Goal: Information Seeking & Learning: Check status

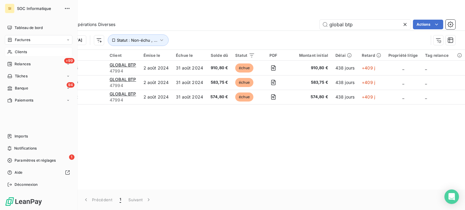
click at [21, 51] on span "Clients" at bounding box center [21, 51] width 12 height 5
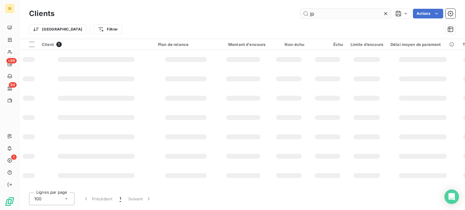
type input "j"
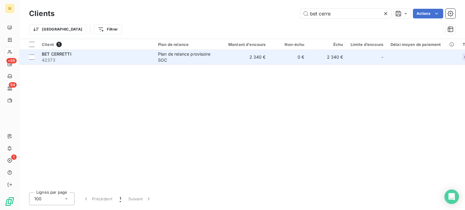
type input "bet cerre"
click at [158, 51] on div "Plan de relance provisoire SOC" at bounding box center [186, 57] width 56 height 12
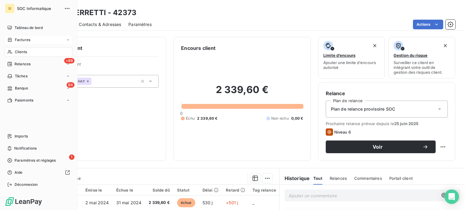
click at [14, 37] on div "Factures" at bounding box center [18, 39] width 23 height 5
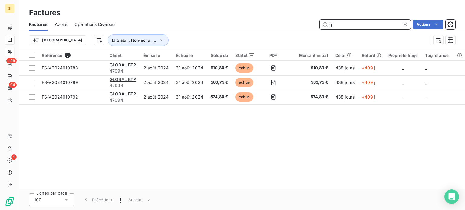
type input "g"
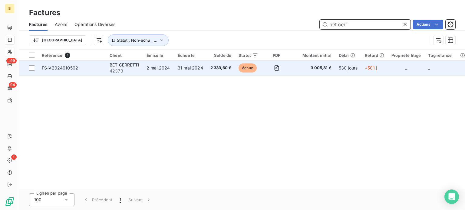
type input "bet cerr"
click at [151, 67] on td "2 mai 2024" at bounding box center [158, 68] width 31 height 15
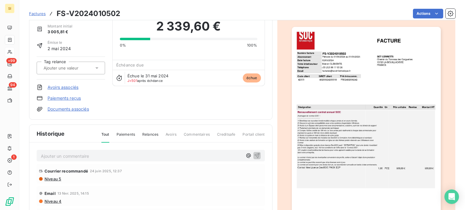
scroll to position [31, 0]
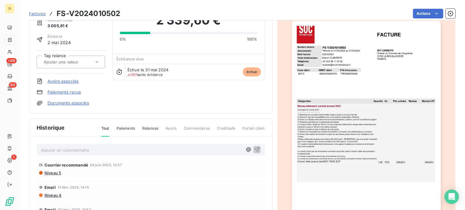
click at [341, 88] on img "button" at bounding box center [366, 126] width 149 height 210
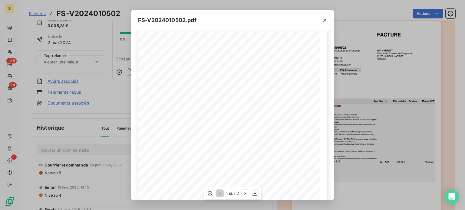
scroll to position [101, 0]
click at [256, 192] on icon "button" at bounding box center [255, 194] width 6 height 6
click at [326, 22] on icon "button" at bounding box center [325, 20] width 6 height 6
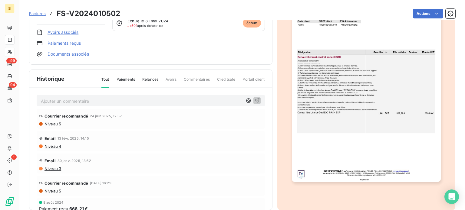
scroll to position [89, 0]
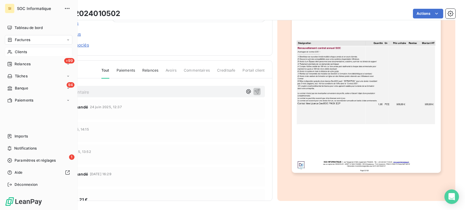
click at [33, 50] on div "Clients" at bounding box center [38, 52] width 67 height 10
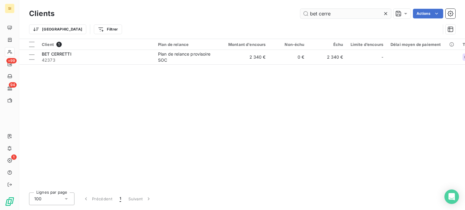
click at [327, 14] on input "bet cerre" at bounding box center [345, 14] width 91 height 10
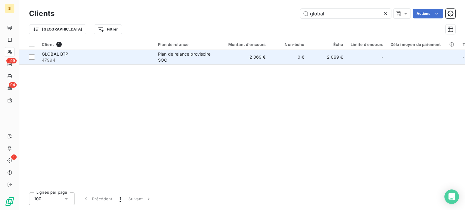
type input "global"
click at [220, 57] on td "2 069 €" at bounding box center [243, 57] width 52 height 15
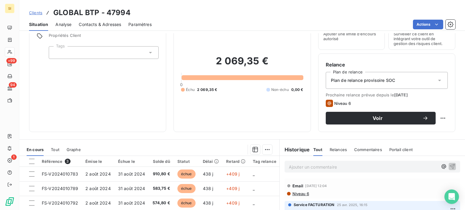
scroll to position [18, 0]
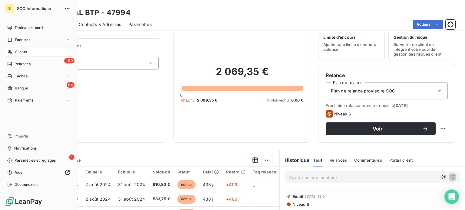
click at [14, 53] on div "Clients" at bounding box center [38, 52] width 67 height 10
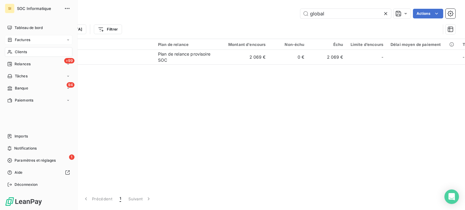
click at [16, 38] on span "Factures" at bounding box center [22, 39] width 15 height 5
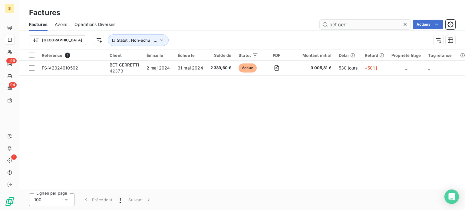
click at [336, 27] on input "bet cerr" at bounding box center [364, 25] width 91 height 10
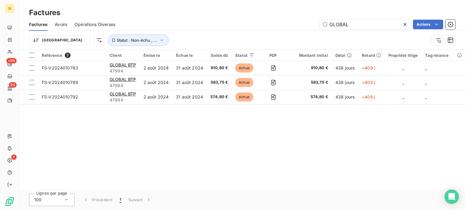
type input "GLOBAL"
click at [213, 118] on div "Référence 3 Client Émise le Échue le Solde dû Statut PDF Montant initial Délai …" at bounding box center [241, 120] width 445 height 140
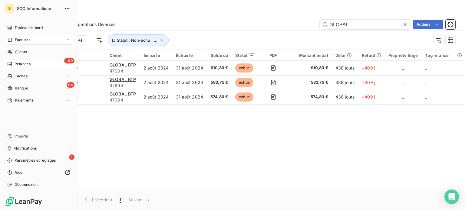
click at [69, 65] on icon at bounding box center [68, 64] width 4 height 4
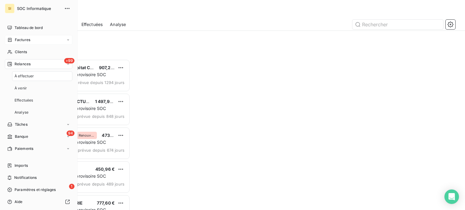
scroll to position [146, 96]
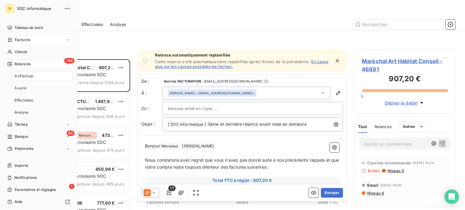
click at [66, 64] on icon at bounding box center [68, 64] width 4 height 4
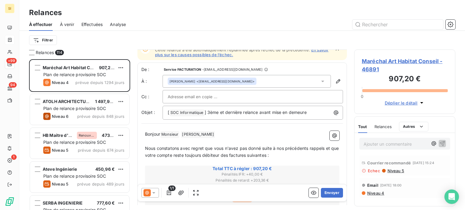
scroll to position [0, 0]
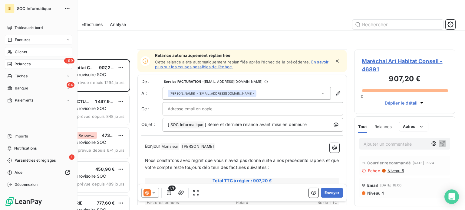
click at [44, 49] on div "Clients" at bounding box center [38, 52] width 67 height 10
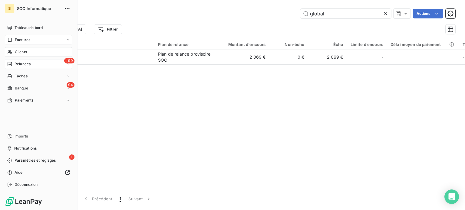
click at [39, 40] on div "Factures" at bounding box center [38, 40] width 67 height 10
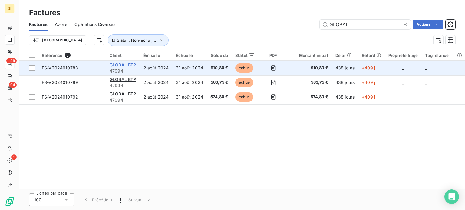
click at [127, 65] on span "GLOBAL BTP" at bounding box center [123, 64] width 27 height 5
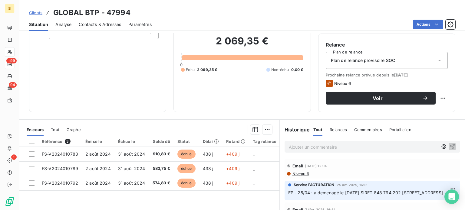
scroll to position [30, 0]
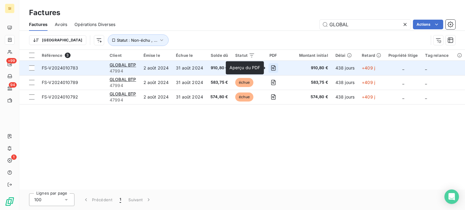
click at [268, 67] on button "button" at bounding box center [273, 68] width 10 height 10
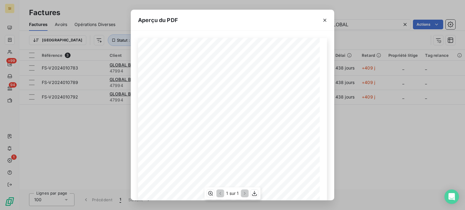
scroll to position [103, 0]
click at [254, 195] on icon "button" at bounding box center [254, 193] width 5 height 5
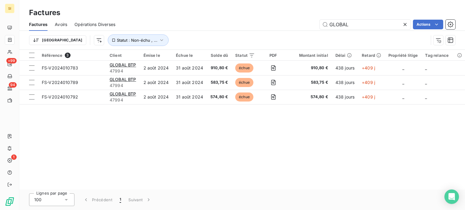
drag, startPoint x: 408, startPoint y: 25, endPoint x: 319, endPoint y: 19, distance: 89.2
click at [319, 19] on div "Factures Avoirs Opérations Diverses GLOBAL Actions" at bounding box center [241, 24] width 445 height 13
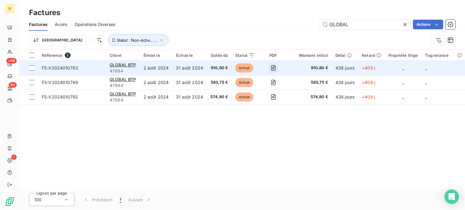
click at [271, 65] on icon "button" at bounding box center [273, 68] width 6 height 6
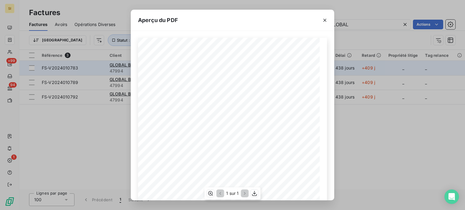
scroll to position [0, 0]
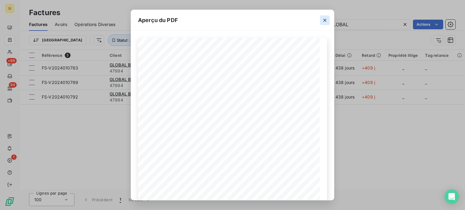
click at [326, 20] on icon "button" at bounding box center [325, 20] width 6 height 6
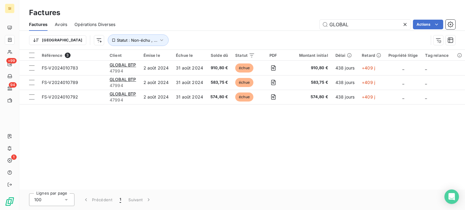
click at [278, 40] on div "Trier Statut : Non-échu , ..." at bounding box center [228, 39] width 399 height 11
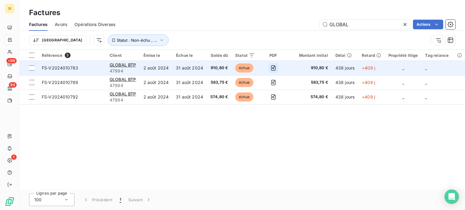
click at [270, 67] on icon "button" at bounding box center [273, 68] width 6 height 6
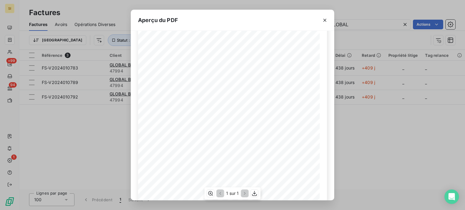
scroll to position [103, 0]
click at [252, 194] on icon "button" at bounding box center [254, 194] width 6 height 6
click at [363, 163] on div "Aperçu du PDF FACTURE Numéro facture FS-V2024010783 Abonnement Période du [DATE…" at bounding box center [232, 105] width 465 height 210
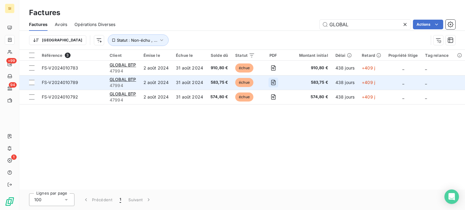
click at [272, 83] on icon "button" at bounding box center [273, 83] width 2 height 2
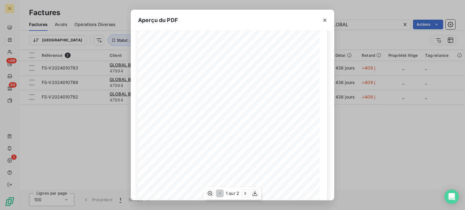
scroll to position [101, 0]
click at [252, 195] on icon "button" at bounding box center [255, 194] width 6 height 6
click at [358, 133] on div "Aperçu du PDF FACTURE Numéro facture FS-V2024010789 Abonnement Période du [DATE…" at bounding box center [232, 105] width 465 height 210
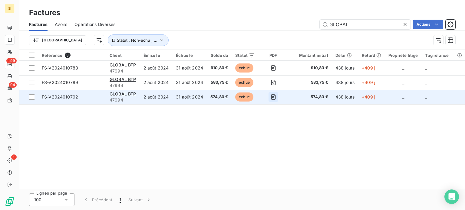
click at [270, 94] on icon "button" at bounding box center [273, 97] width 6 height 6
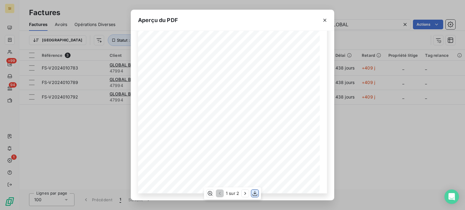
click at [254, 191] on icon "button" at bounding box center [254, 193] width 5 height 5
click at [359, 149] on div "Aperçu du PDF FACTURE Numéro facture FS-V2024010792 Abonnement Période du [DATE…" at bounding box center [232, 105] width 465 height 210
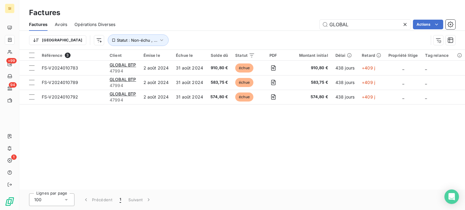
click at [247, 163] on div "Référence 3 Client Émise le Échue le Solde dû Statut PDF Montant initial Délai …" at bounding box center [241, 120] width 445 height 140
drag, startPoint x: 372, startPoint y: 20, endPoint x: 319, endPoint y: 21, distance: 53.9
click at [319, 21] on input "GLOBAL" at bounding box center [364, 25] width 91 height 10
click at [226, 11] on div "Factures" at bounding box center [241, 12] width 445 height 11
drag, startPoint x: 367, startPoint y: 23, endPoint x: 299, endPoint y: 28, distance: 67.9
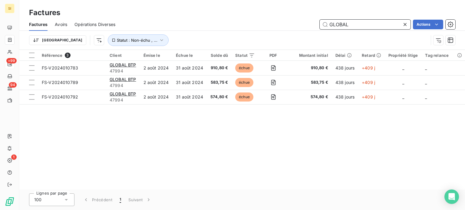
click at [303, 28] on div "GLOBAL Actions" at bounding box center [289, 25] width 332 height 10
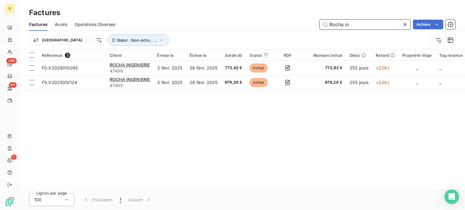
type input "Rocha in"
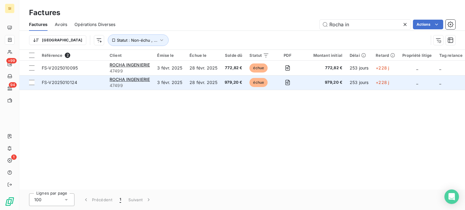
click at [184, 83] on td "3 févr. 2025" at bounding box center [169, 82] width 32 height 15
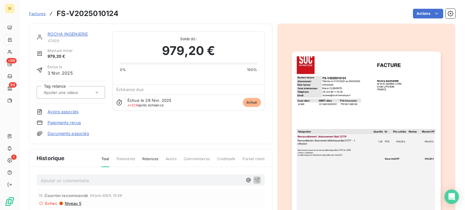
scroll to position [1, 0]
click at [355, 115] on img "button" at bounding box center [366, 156] width 149 height 210
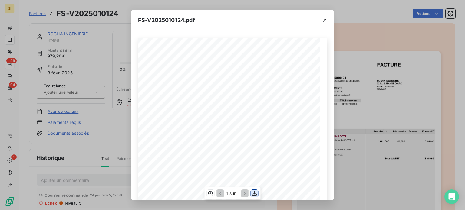
click at [252, 195] on icon "button" at bounding box center [254, 194] width 6 height 6
click at [326, 16] on button "button" at bounding box center [325, 20] width 10 height 10
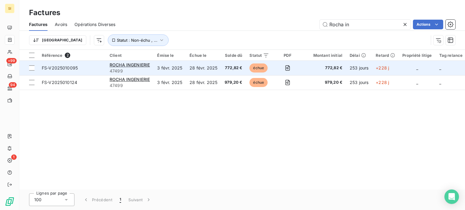
click at [206, 73] on td "28 févr. 2025" at bounding box center [203, 68] width 35 height 15
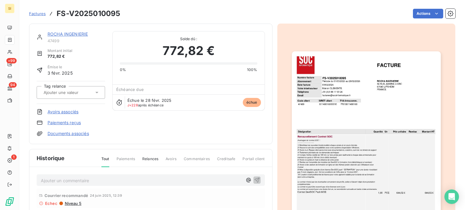
click at [332, 105] on img "button" at bounding box center [366, 156] width 149 height 210
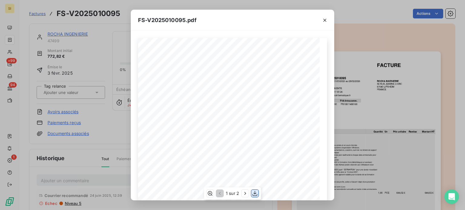
click at [253, 195] on icon "button" at bounding box center [255, 194] width 6 height 6
click at [323, 22] on icon "button" at bounding box center [325, 20] width 6 height 6
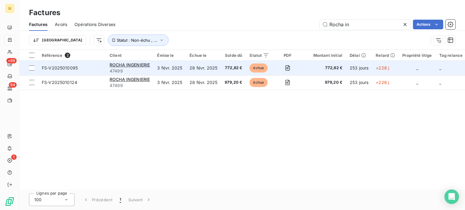
click at [212, 69] on td "28 févr. 2025" at bounding box center [203, 68] width 35 height 15
click at [288, 67] on icon "button" at bounding box center [287, 67] width 5 height 5
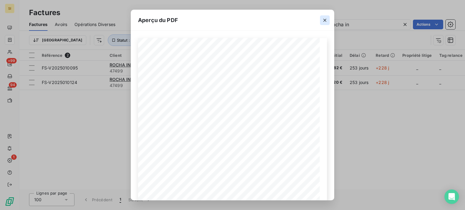
click at [323, 18] on icon "button" at bounding box center [325, 20] width 6 height 6
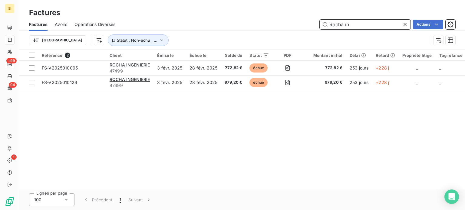
drag, startPoint x: 365, startPoint y: 21, endPoint x: 290, endPoint y: 37, distance: 77.7
click at [292, 38] on div "Factures Avoirs Opérations Diverses Rocha in Actions Trier Statut : Non-échu , …" at bounding box center [241, 33] width 445 height 31
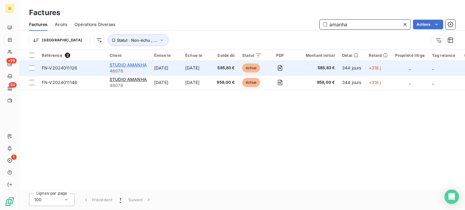
type input "amanha"
click at [131, 66] on span "STUDIO AMANHA" at bounding box center [128, 64] width 37 height 5
click at [280, 69] on icon "button" at bounding box center [280, 68] width 6 height 6
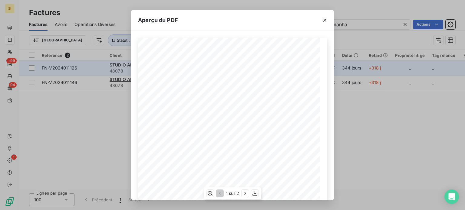
scroll to position [101, 0]
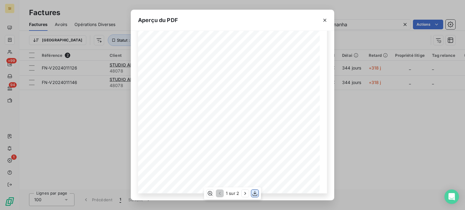
click at [255, 192] on icon "button" at bounding box center [255, 194] width 6 height 6
click at [367, 120] on div "Aperçu du PDF FACTURE Numéro facture FN-V2024011126 Abonnement Période du [DATE…" at bounding box center [232, 105] width 465 height 210
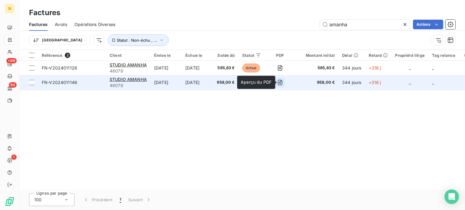
click at [282, 83] on icon "button" at bounding box center [280, 83] width 6 height 6
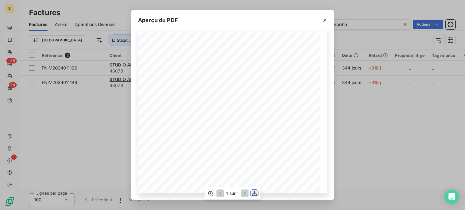
click at [253, 192] on icon "button" at bounding box center [254, 194] width 6 height 6
click at [364, 134] on div "Aperçu du PDF FACTURE Numéro facture FN-V2024011146 Abonnement Période du [DATE…" at bounding box center [232, 105] width 465 height 210
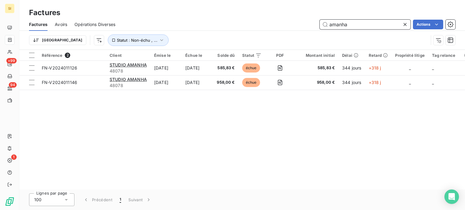
drag, startPoint x: 359, startPoint y: 27, endPoint x: 303, endPoint y: 28, distance: 56.0
click at [306, 28] on div "amanha Actions" at bounding box center [289, 25] width 332 height 10
type input "artcature"
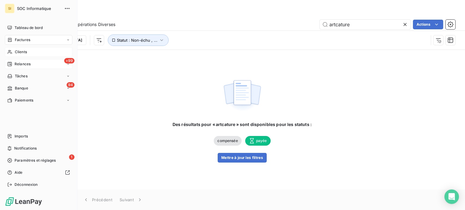
click at [15, 51] on span "Clients" at bounding box center [21, 51] width 12 height 5
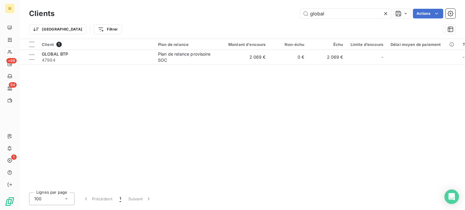
drag, startPoint x: 324, startPoint y: 10, endPoint x: 287, endPoint y: 29, distance: 41.4
click at [287, 29] on div "Clients global Actions Trier Filtrer" at bounding box center [242, 22] width 426 height 31
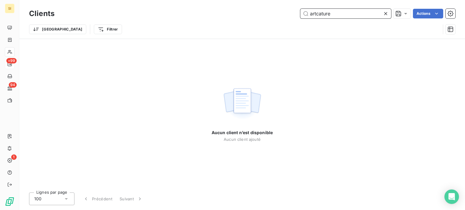
drag, startPoint x: 362, startPoint y: 15, endPoint x: 277, endPoint y: 35, distance: 86.7
click at [279, 35] on div "Clients artcature Actions Trier Filtrer" at bounding box center [242, 22] width 426 height 31
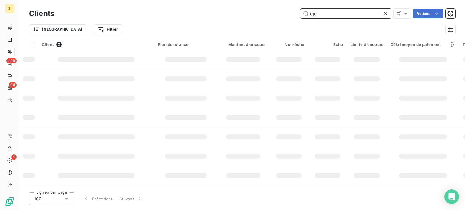
type input "cjc"
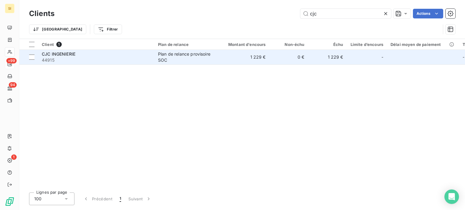
click at [205, 56] on div "Plan de relance provisoire SOC" at bounding box center [186, 57] width 56 height 12
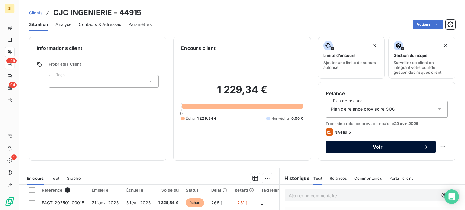
click at [424, 146] on button "Voir" at bounding box center [381, 147] width 110 height 13
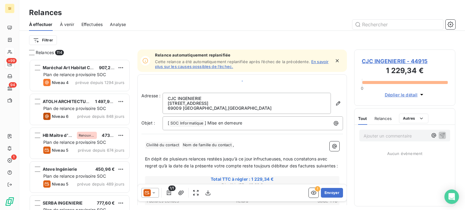
scroll to position [146, 96]
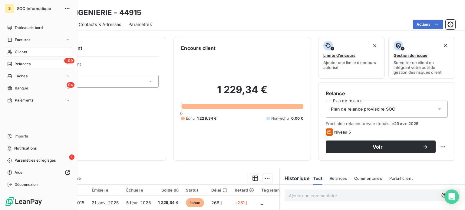
click at [24, 38] on span "Factures" at bounding box center [22, 39] width 15 height 5
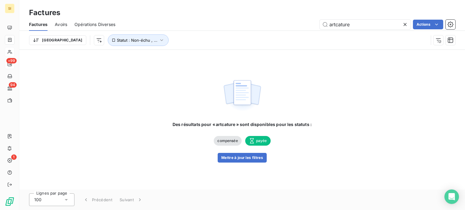
drag, startPoint x: 354, startPoint y: 23, endPoint x: 275, endPoint y: 32, distance: 79.5
click at [280, 31] on div "Factures Avoirs Opérations Diverses artcature Actions Trier Statut : Non-échu ,…" at bounding box center [241, 33] width 445 height 31
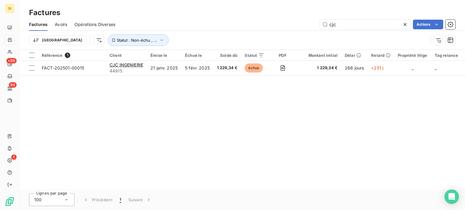
type input "cjc"
click at [173, 110] on div "Référence 1 Client Émise le Échue le Solde dû Statut PDF Montant initial Délai …" at bounding box center [241, 120] width 445 height 140
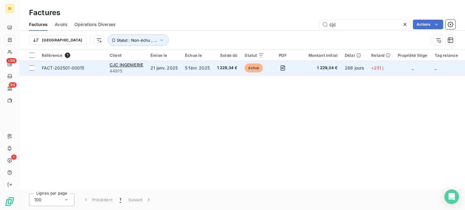
click at [221, 69] on span "1 229,34 €" at bounding box center [227, 68] width 21 height 6
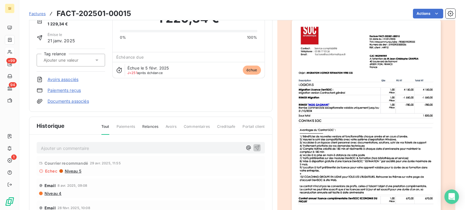
scroll to position [61, 0]
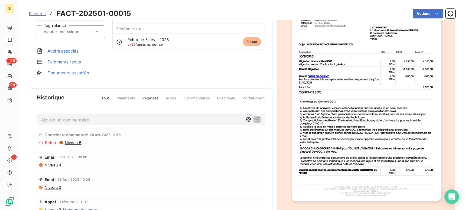
click at [369, 85] on img "button" at bounding box center [366, 96] width 149 height 210
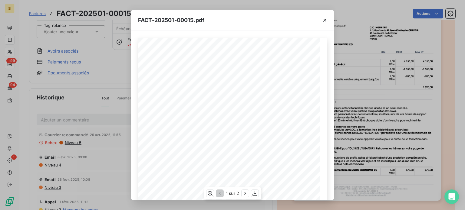
scroll to position [101, 0]
click at [255, 194] on icon "button" at bounding box center [254, 193] width 5 height 5
click at [327, 22] on icon "button" at bounding box center [325, 20] width 6 height 6
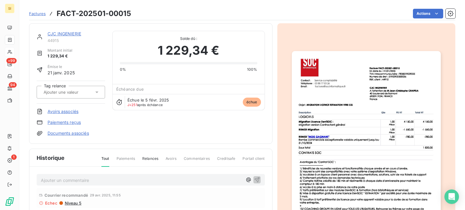
scroll to position [0, 0]
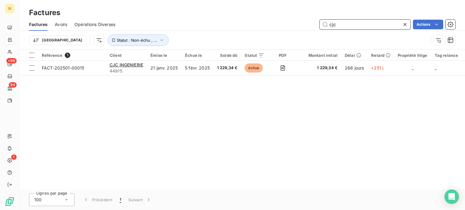
drag, startPoint x: 352, startPoint y: 26, endPoint x: 312, endPoint y: 31, distance: 40.2
click at [315, 31] on div "Factures Avoirs Opérations Diverses cjc Actions Trier Statut : Non-échu , ..." at bounding box center [241, 33] width 445 height 31
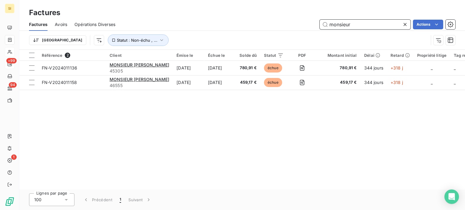
drag, startPoint x: 351, startPoint y: 24, endPoint x: 318, endPoint y: 34, distance: 34.0
click at [318, 34] on div "Factures Avoirs Opérations Diverses monsieur Actions Trier Statut : Non-échu , …" at bounding box center [241, 33] width 445 height 31
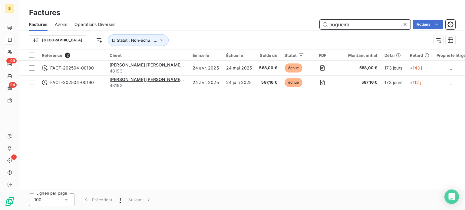
type input "nogueira"
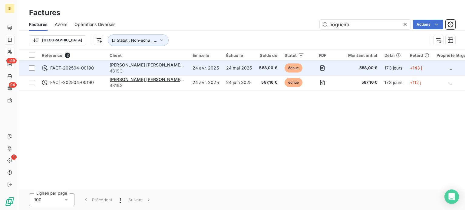
click at [260, 69] on span "588,00 €" at bounding box center [268, 68] width 18 height 6
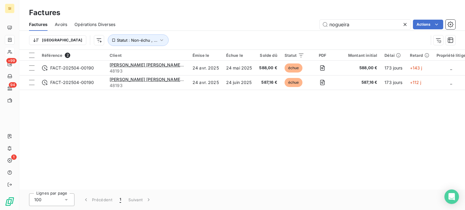
drag, startPoint x: 379, startPoint y: 25, endPoint x: 292, endPoint y: 25, distance: 86.5
click at [293, 25] on div "nogueira Actions" at bounding box center [289, 25] width 332 height 10
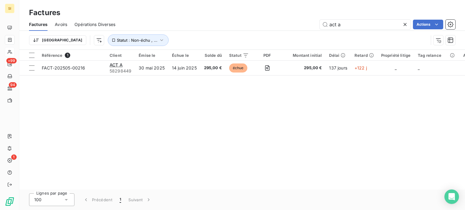
type input "act a"
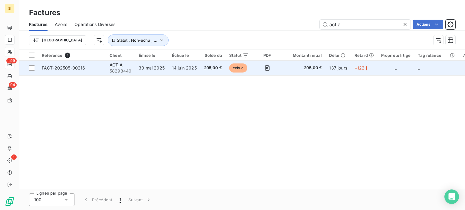
click at [171, 70] on td "14 juin 2025" at bounding box center [184, 68] width 32 height 15
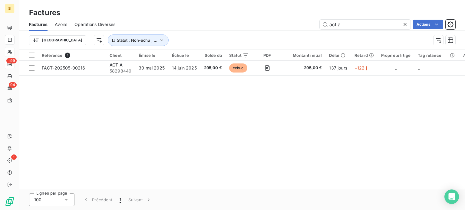
drag, startPoint x: 364, startPoint y: 24, endPoint x: 311, endPoint y: 24, distance: 53.2
click at [311, 24] on div "act a Actions" at bounding box center [289, 25] width 332 height 10
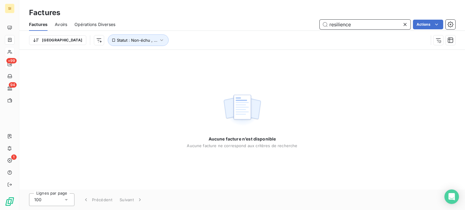
click at [333, 23] on input "resilience" at bounding box center [364, 25] width 91 height 10
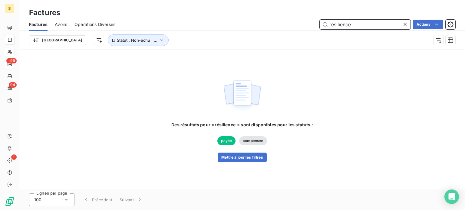
drag, startPoint x: 354, startPoint y: 22, endPoint x: 295, endPoint y: 33, distance: 59.9
click at [300, 34] on div "Factures Avoirs Opérations Diverses résilience Actions Trier Statut : Non-échu …" at bounding box center [241, 33] width 445 height 31
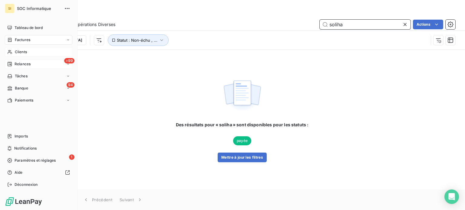
type input "soliha"
click at [25, 51] on span "Clients" at bounding box center [21, 51] width 12 height 5
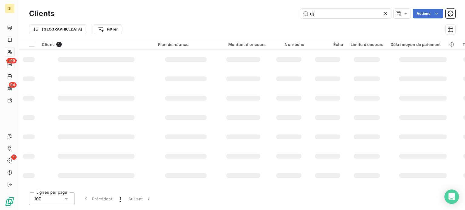
type input "c"
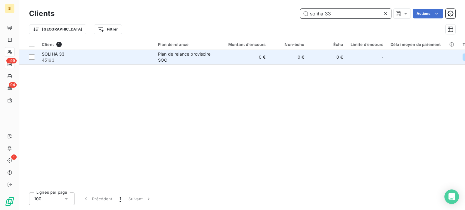
type input "soliha 33"
click at [196, 52] on div "Plan de relance provisoire SOC" at bounding box center [186, 57] width 56 height 12
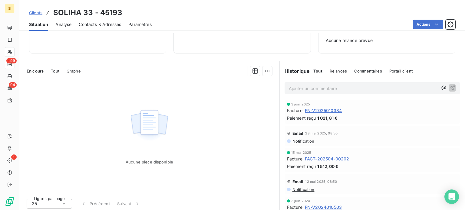
scroll to position [87, 0]
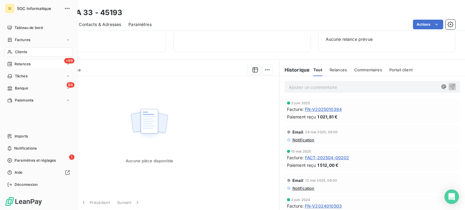
click at [19, 52] on span "Clients" at bounding box center [21, 51] width 12 height 5
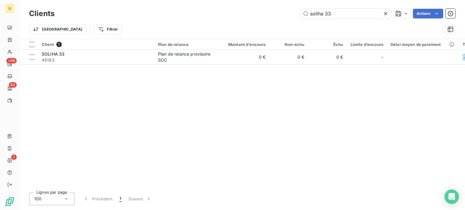
drag, startPoint x: 339, startPoint y: 13, endPoint x: 261, endPoint y: 21, distance: 77.8
click at [262, 20] on div "Clients soliha 33 Actions Trier Filtrer" at bounding box center [242, 22] width 426 height 31
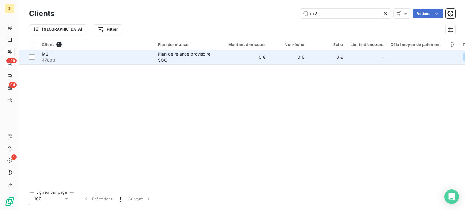
type input "m2i"
click at [204, 60] on div "Plan de relance provisoire SOC" at bounding box center [186, 57] width 56 height 12
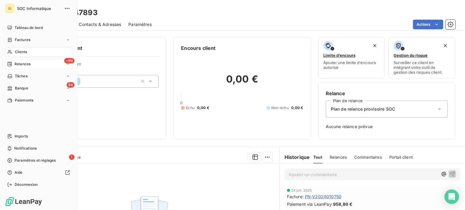
click at [14, 48] on div "Clients" at bounding box center [38, 52] width 67 height 10
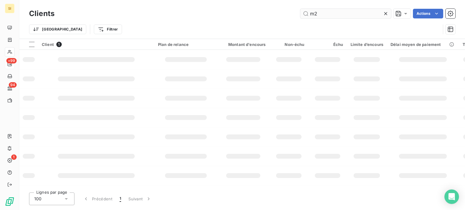
type input "m"
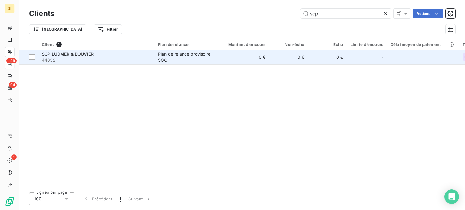
type input "scp"
click at [314, 60] on td "0 €" at bounding box center [327, 57] width 39 height 15
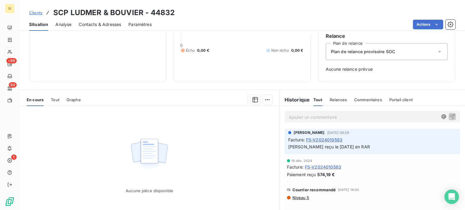
scroll to position [87, 0]
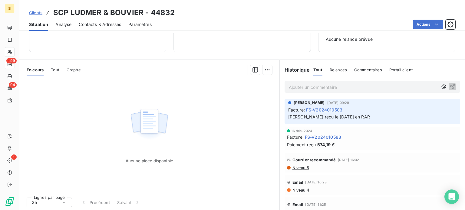
click at [286, 60] on div "Historique Tout Relances Commentaires Portail client Tout Relances Commentaires…" at bounding box center [372, 68] width 185 height 16
click at [296, 74] on div "Historique Tout Relances Commentaires Portail client Tout Relances Commentaires…" at bounding box center [372, 70] width 185 height 13
click at [294, 67] on h6 "Historique" at bounding box center [295, 69] width 30 height 7
click at [306, 66] on h6 "Historique" at bounding box center [295, 69] width 30 height 7
click at [297, 68] on h6 "Historique" at bounding box center [295, 69] width 30 height 7
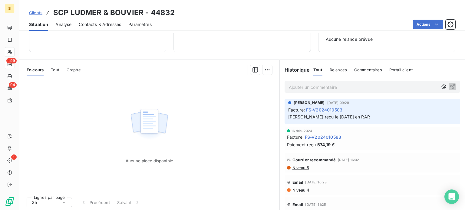
click at [338, 70] on span "Relances" at bounding box center [337, 69] width 17 height 5
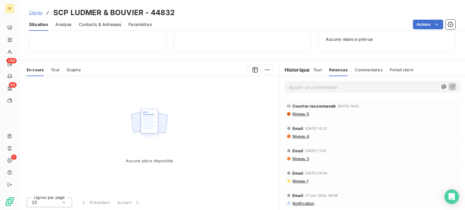
click at [292, 106] on span "Courrier recommandé" at bounding box center [314, 106] width 44 height 5
click at [313, 70] on span "Tout" at bounding box center [317, 69] width 8 height 5
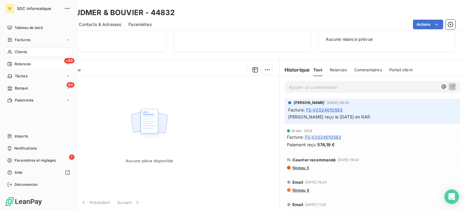
click at [10, 48] on div "Clients" at bounding box center [38, 52] width 67 height 10
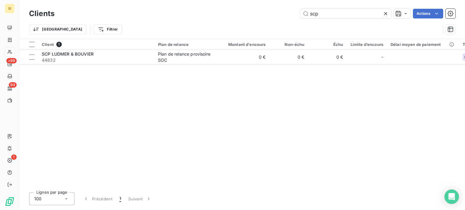
drag, startPoint x: 331, startPoint y: 11, endPoint x: 271, endPoint y: 22, distance: 61.2
click at [272, 22] on div "Clients scp Actions Trier Filtrer" at bounding box center [242, 22] width 426 height 31
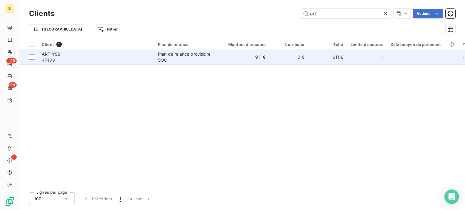
type input "art'"
click at [237, 60] on td "911 €" at bounding box center [243, 57] width 52 height 15
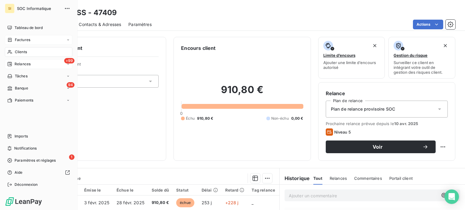
click at [31, 42] on div "Factures" at bounding box center [38, 40] width 67 height 10
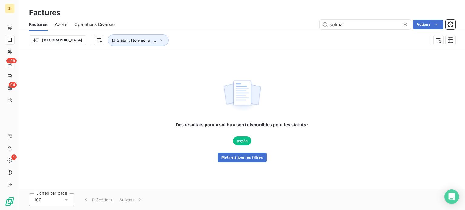
drag, startPoint x: 343, startPoint y: 18, endPoint x: 317, endPoint y: 21, distance: 26.5
click at [317, 21] on div "Factures Avoirs Opérations Diverses soliha Actions" at bounding box center [241, 24] width 445 height 13
drag, startPoint x: 353, startPoint y: 25, endPoint x: 267, endPoint y: 19, distance: 86.1
click at [267, 20] on div "soliha Actions" at bounding box center [289, 25] width 332 height 10
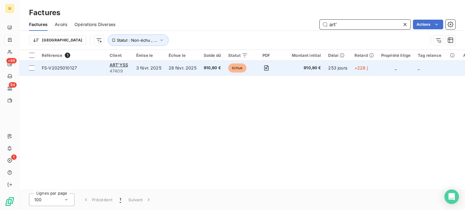
type input "art'"
click at [187, 73] on td "28 févr. 2025" at bounding box center [182, 68] width 35 height 15
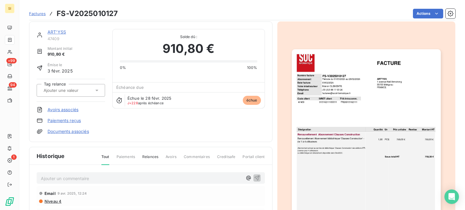
scroll to position [89, 0]
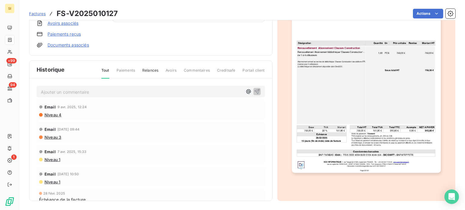
click at [378, 132] on img "button" at bounding box center [366, 68] width 149 height 210
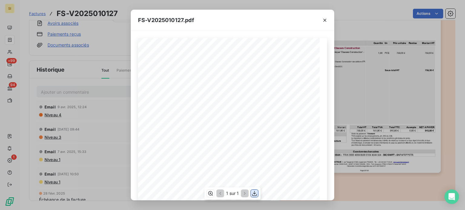
click at [253, 195] on icon "button" at bounding box center [254, 194] width 6 height 6
click at [328, 18] on button "button" at bounding box center [325, 20] width 10 height 10
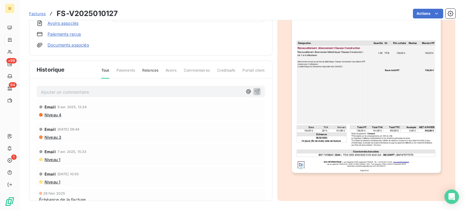
scroll to position [0, 0]
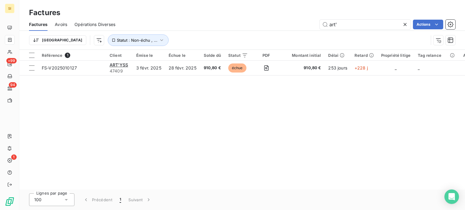
drag, startPoint x: 339, startPoint y: 23, endPoint x: 310, endPoint y: 26, distance: 28.8
click at [310, 26] on div "art' Actions" at bounding box center [289, 25] width 332 height 10
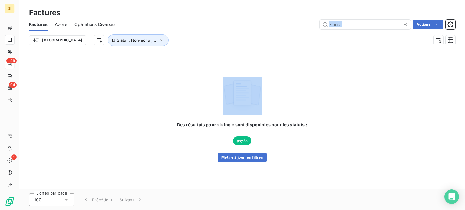
drag, startPoint x: 339, startPoint y: 19, endPoint x: 283, endPoint y: 36, distance: 58.7
click at [284, 35] on div "Factures Avoirs Opérations Diverses k ing Actions Trier Statut : Non-échu , ..." at bounding box center [241, 33] width 445 height 31
click at [336, 24] on input "k ing" at bounding box center [364, 25] width 91 height 10
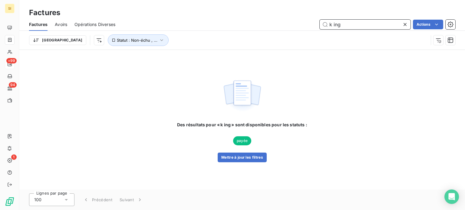
click at [336, 24] on input "k ing" at bounding box center [364, 25] width 91 height 10
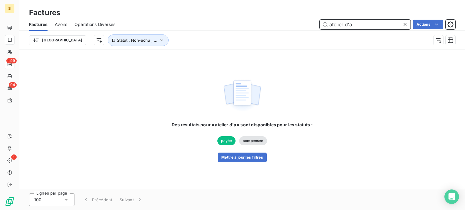
drag, startPoint x: 360, startPoint y: 24, endPoint x: 310, endPoint y: 18, distance: 50.3
click at [311, 18] on div "Factures Avoirs Opérations Diverses atelier d'a Actions" at bounding box center [241, 24] width 445 height 13
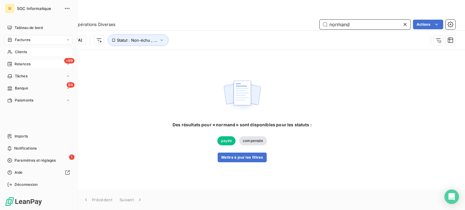
type input "normand"
click at [12, 54] on icon at bounding box center [9, 52] width 5 height 5
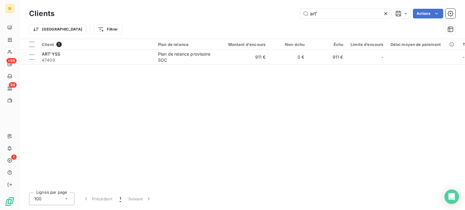
drag, startPoint x: 326, startPoint y: 13, endPoint x: 292, endPoint y: 13, distance: 33.6
click at [292, 13] on div "art' Actions" at bounding box center [258, 14] width 393 height 10
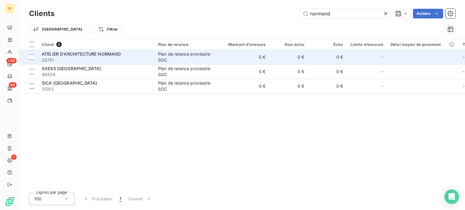
type input "normand"
click at [172, 59] on div "Plan de relance provisoire SOC" at bounding box center [186, 57] width 56 height 12
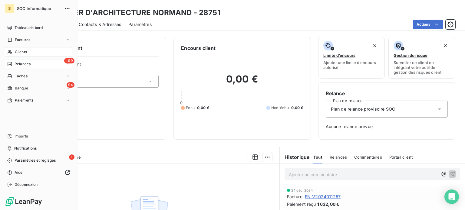
click at [6, 52] on div "Clients" at bounding box center [38, 52] width 67 height 10
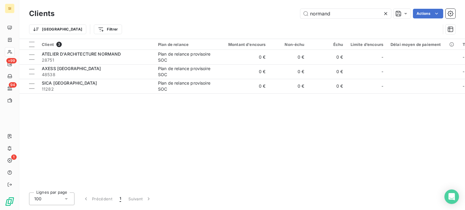
drag, startPoint x: 350, startPoint y: 10, endPoint x: 288, endPoint y: 16, distance: 62.0
click at [288, 16] on div "Clients normand Actions" at bounding box center [242, 13] width 426 height 13
click at [309, 11] on input "normand" at bounding box center [345, 14] width 91 height 10
drag, startPoint x: 309, startPoint y: 11, endPoint x: 335, endPoint y: 11, distance: 26.6
click at [335, 11] on input "normand" at bounding box center [345, 14] width 91 height 10
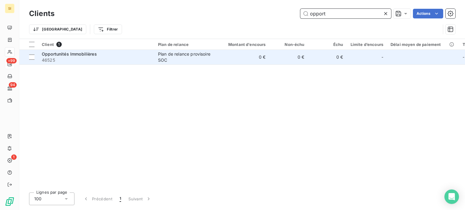
type input "opport"
click at [195, 59] on div "Plan de relance provisoire SOC" at bounding box center [186, 57] width 56 height 12
